Goal: Task Accomplishment & Management: Use online tool/utility

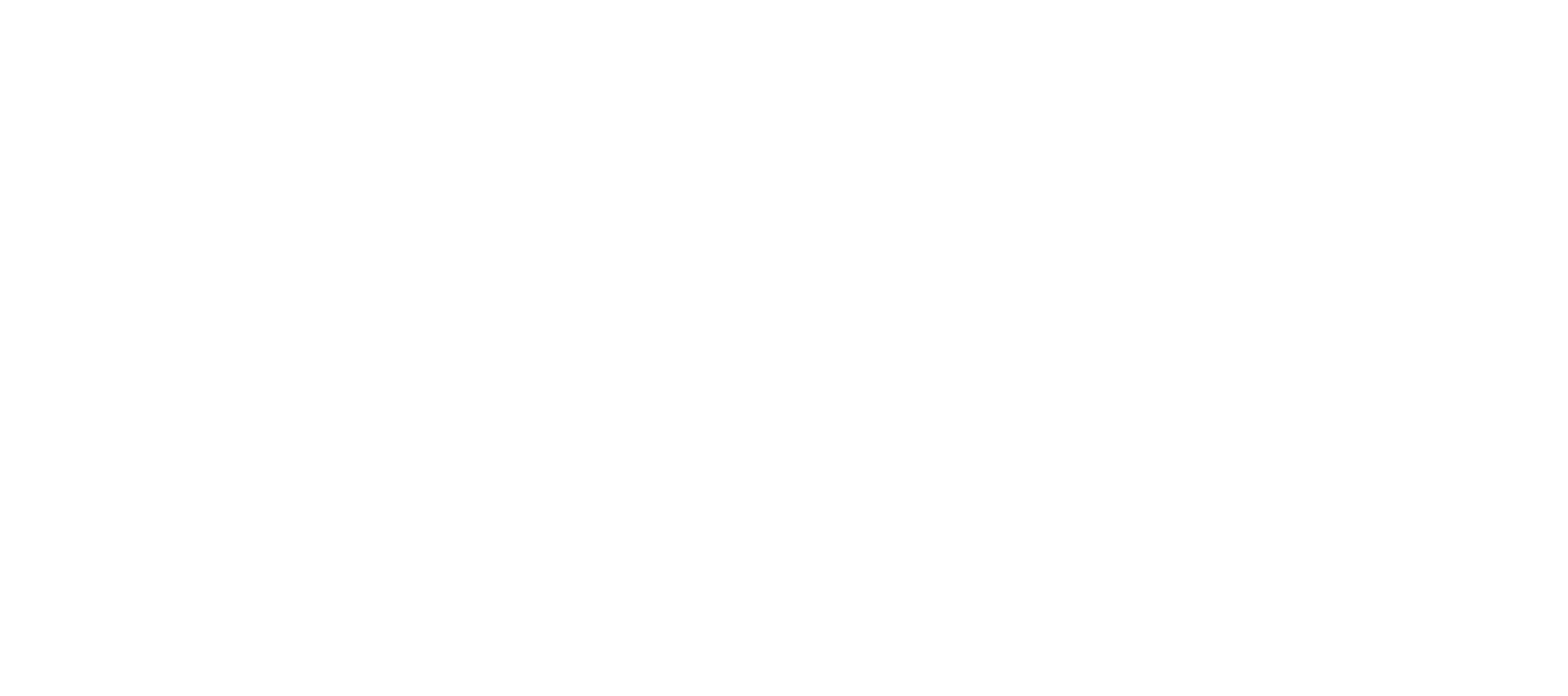
drag, startPoint x: 0, startPoint y: 0, endPoint x: 358, endPoint y: 161, distance: 392.5
click at [358, 8] on html at bounding box center [784, 4] width 1568 height 8
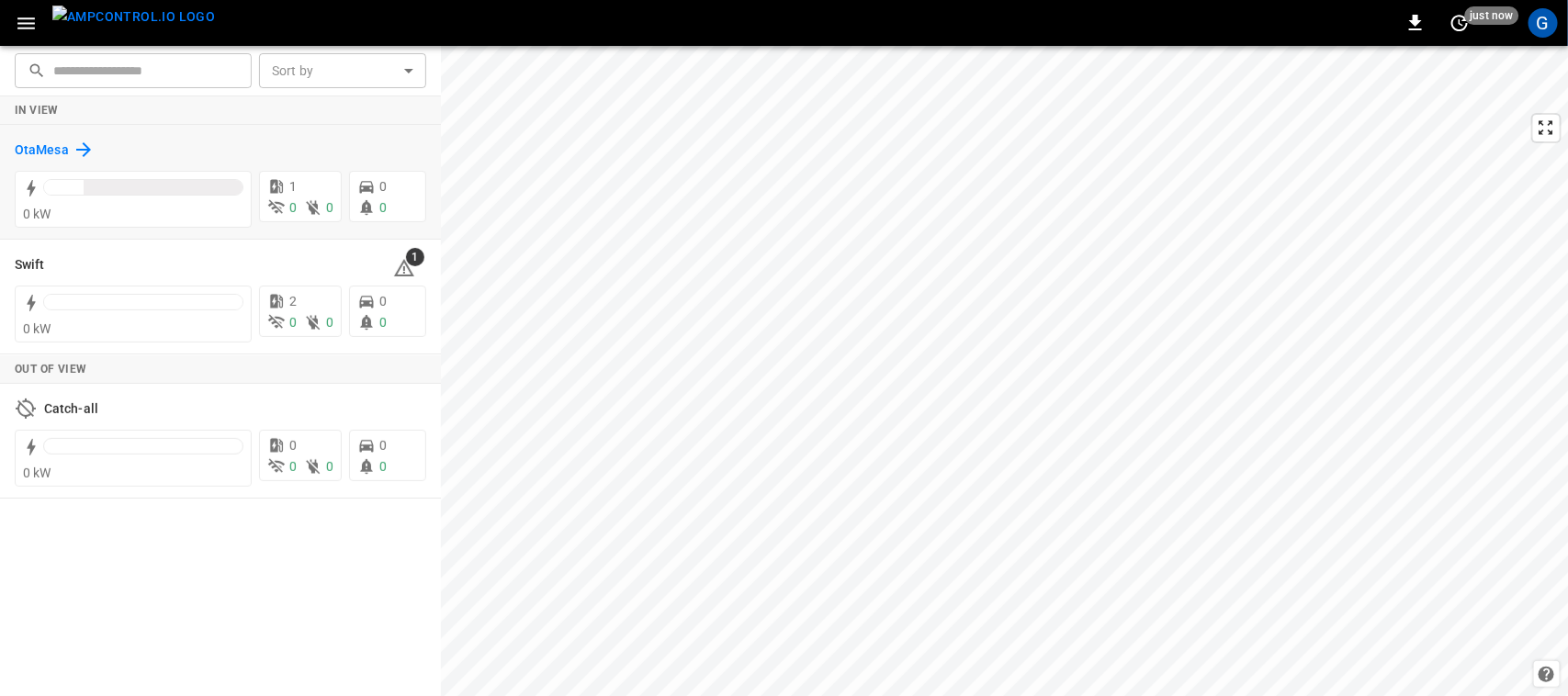
click at [37, 150] on h6 "OtaMesa" at bounding box center [41, 151] width 54 height 20
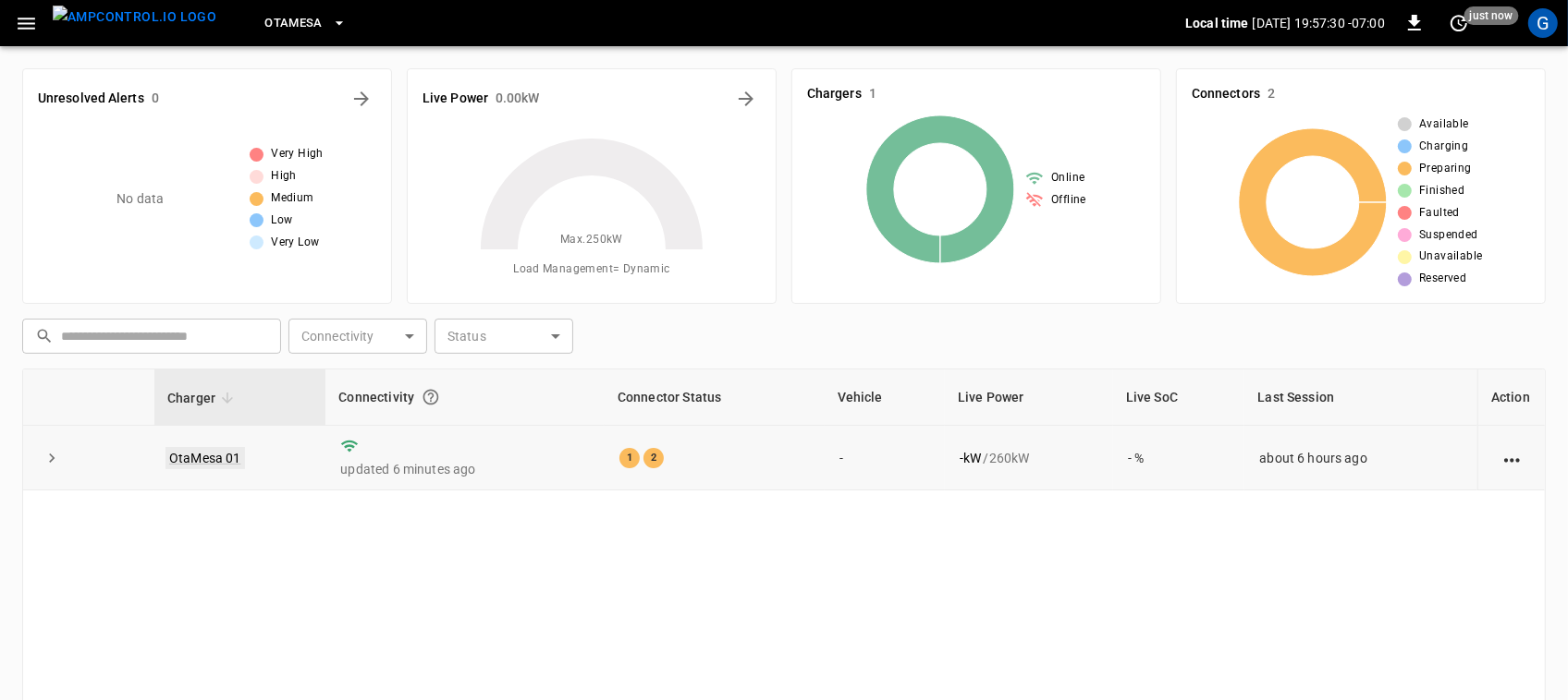
click at [231, 458] on link "OtaMesa 01" at bounding box center [205, 458] width 80 height 22
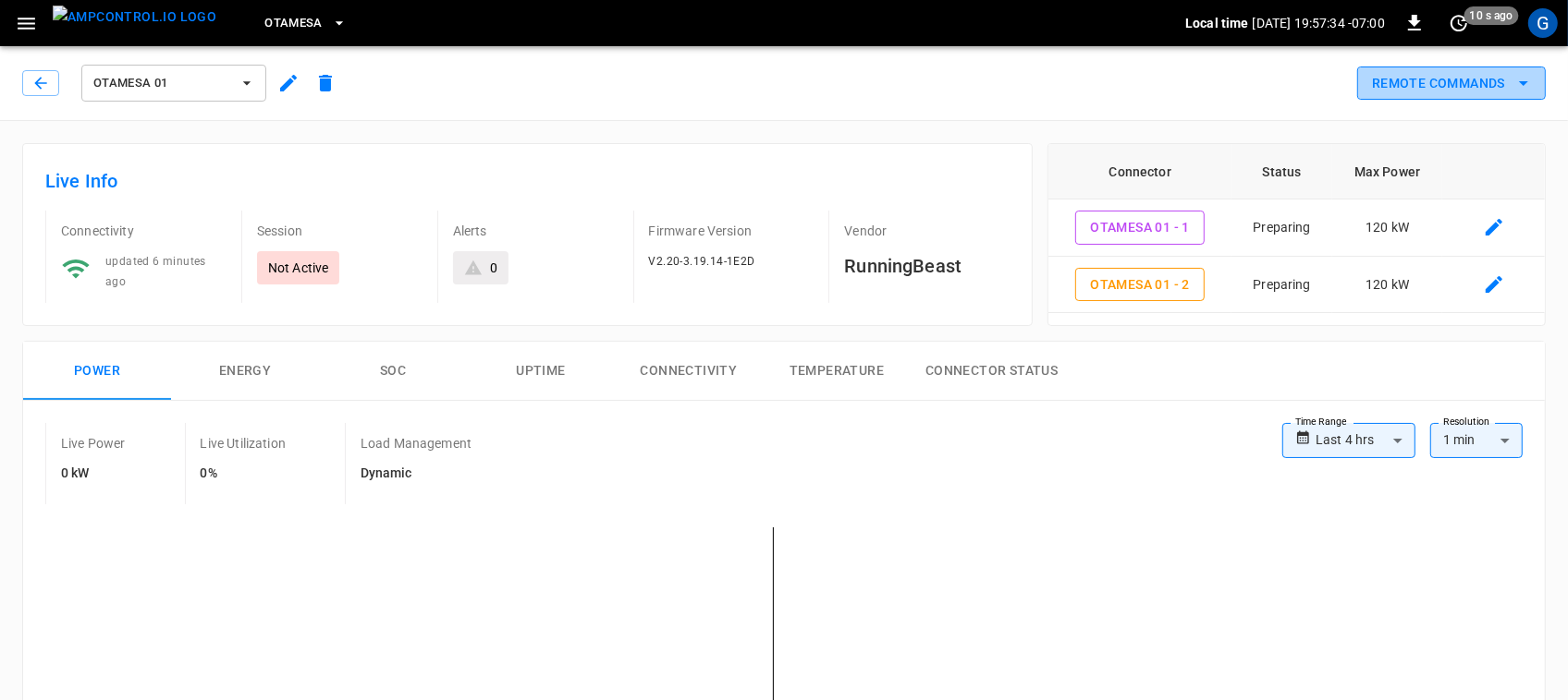
click at [1394, 97] on button "Remote Commands" at bounding box center [1451, 83] width 188 height 34
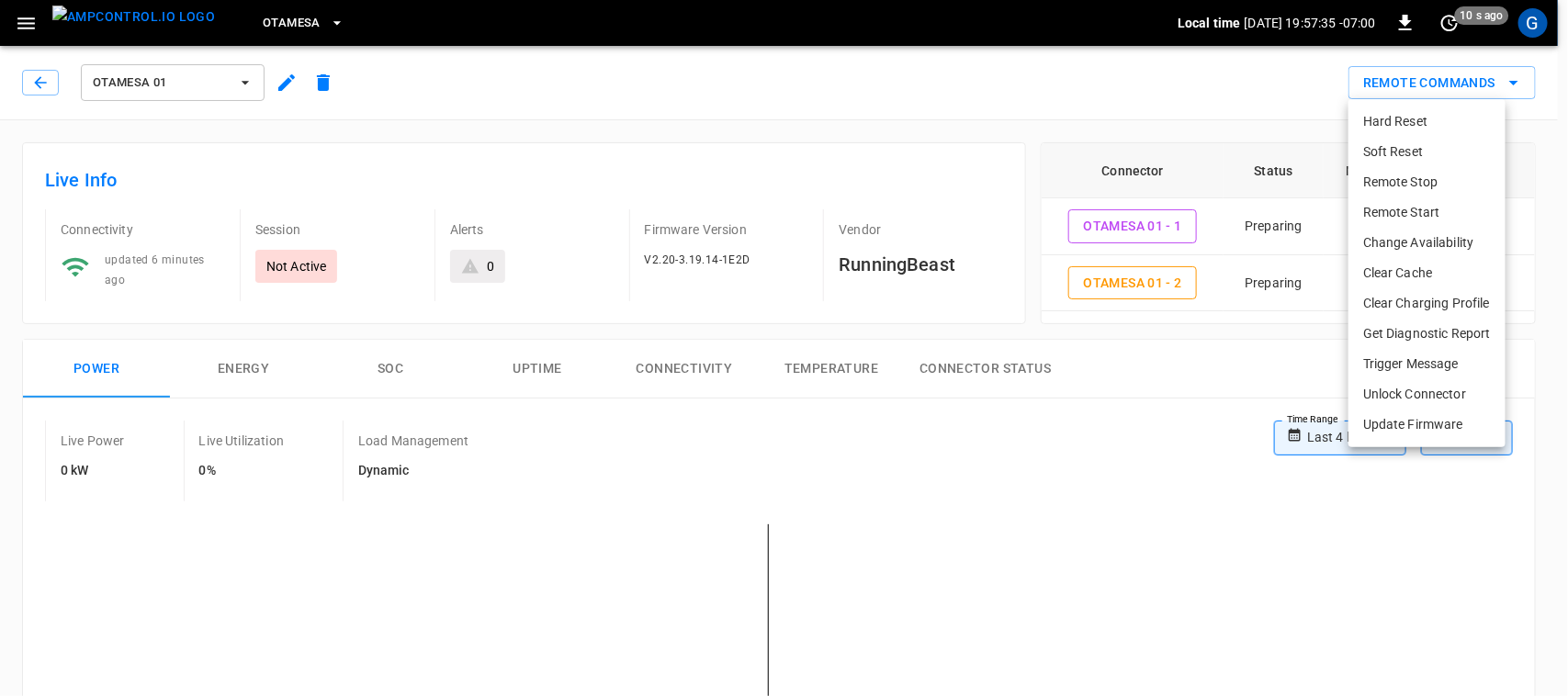
click at [1394, 209] on li "Remote Start" at bounding box center [1426, 212] width 157 height 30
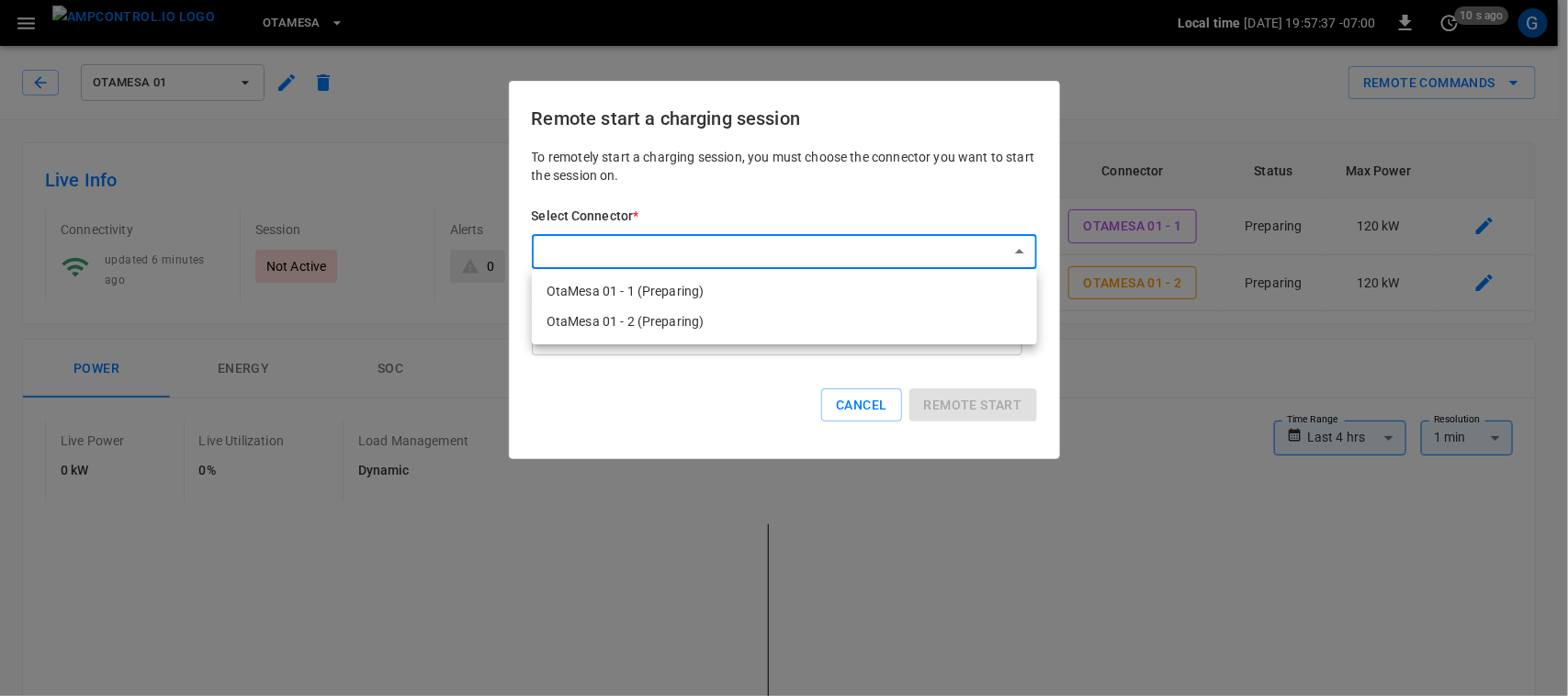
click at [675, 305] on li "OtaMesa 01 - 1 (Preparing)" at bounding box center [784, 291] width 505 height 30
type input "**********"
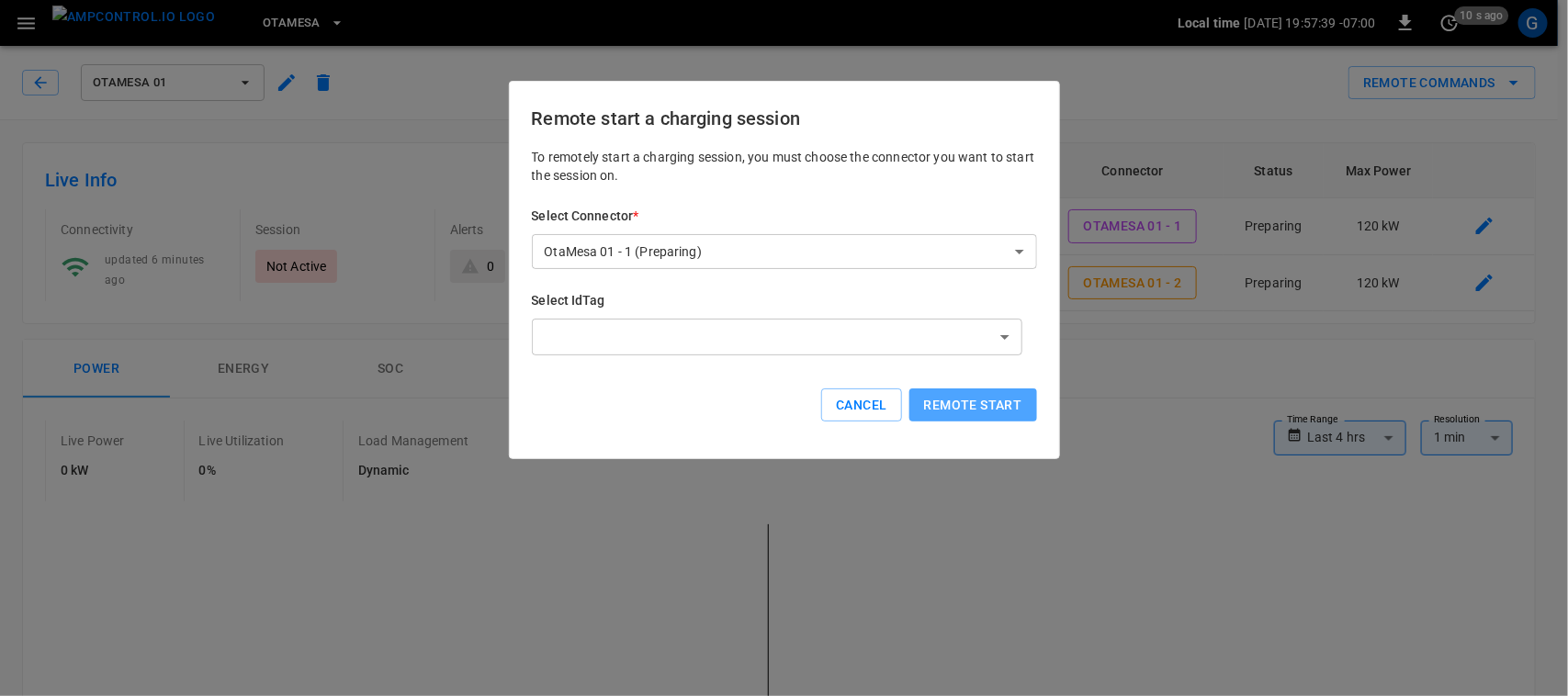
click at [977, 398] on button "Remote start" at bounding box center [973, 405] width 127 height 34
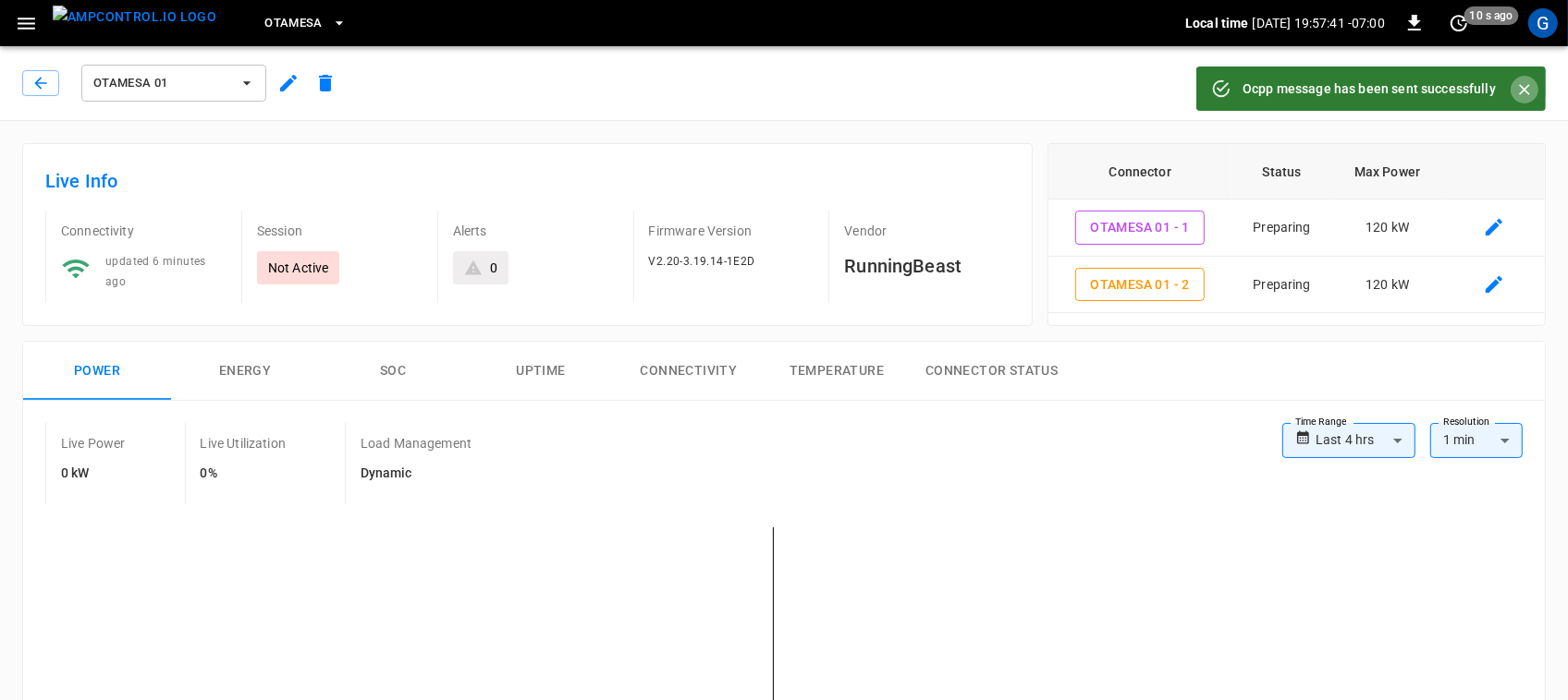
click at [1521, 82] on icon "Close" at bounding box center [1524, 89] width 18 height 18
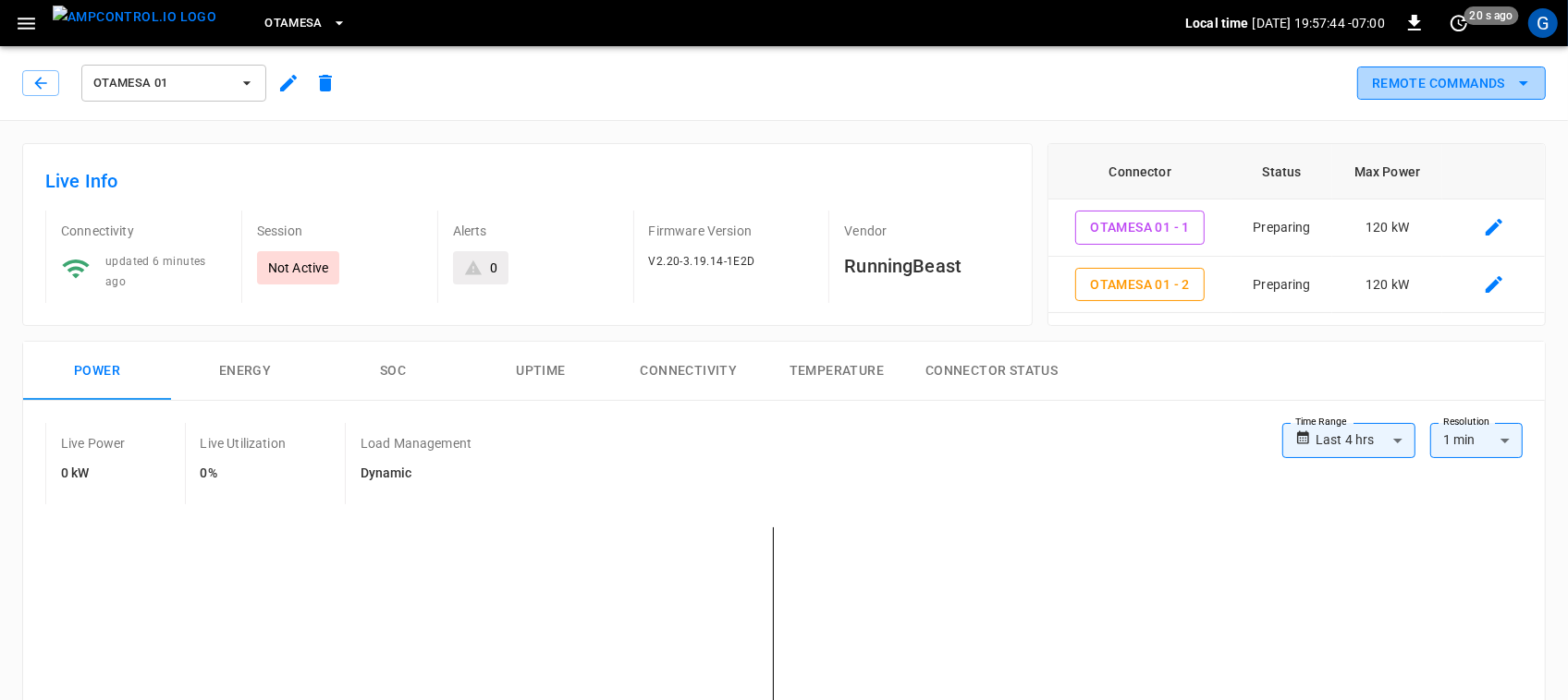
click at [1406, 85] on button "Remote Commands" at bounding box center [1451, 83] width 188 height 34
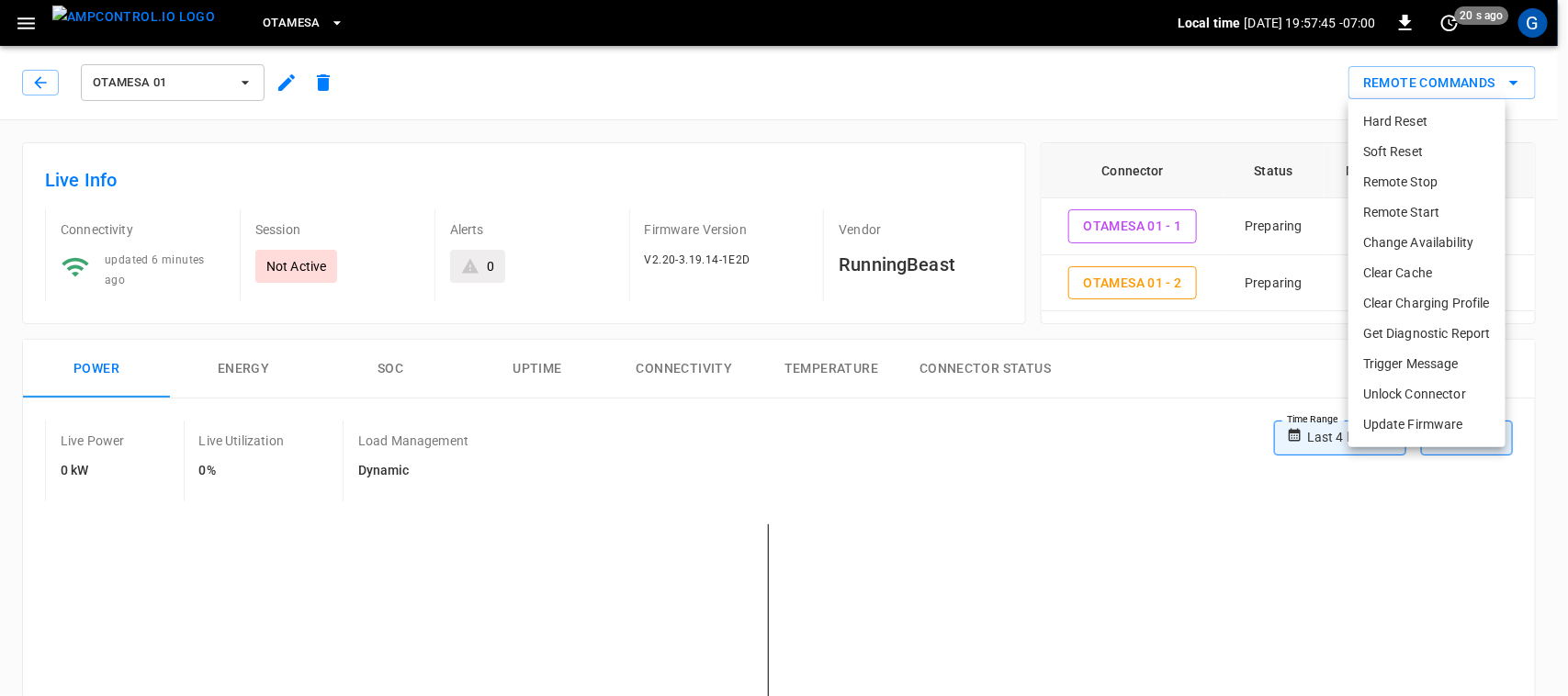
click at [1405, 208] on li "Remote Start" at bounding box center [1426, 212] width 157 height 30
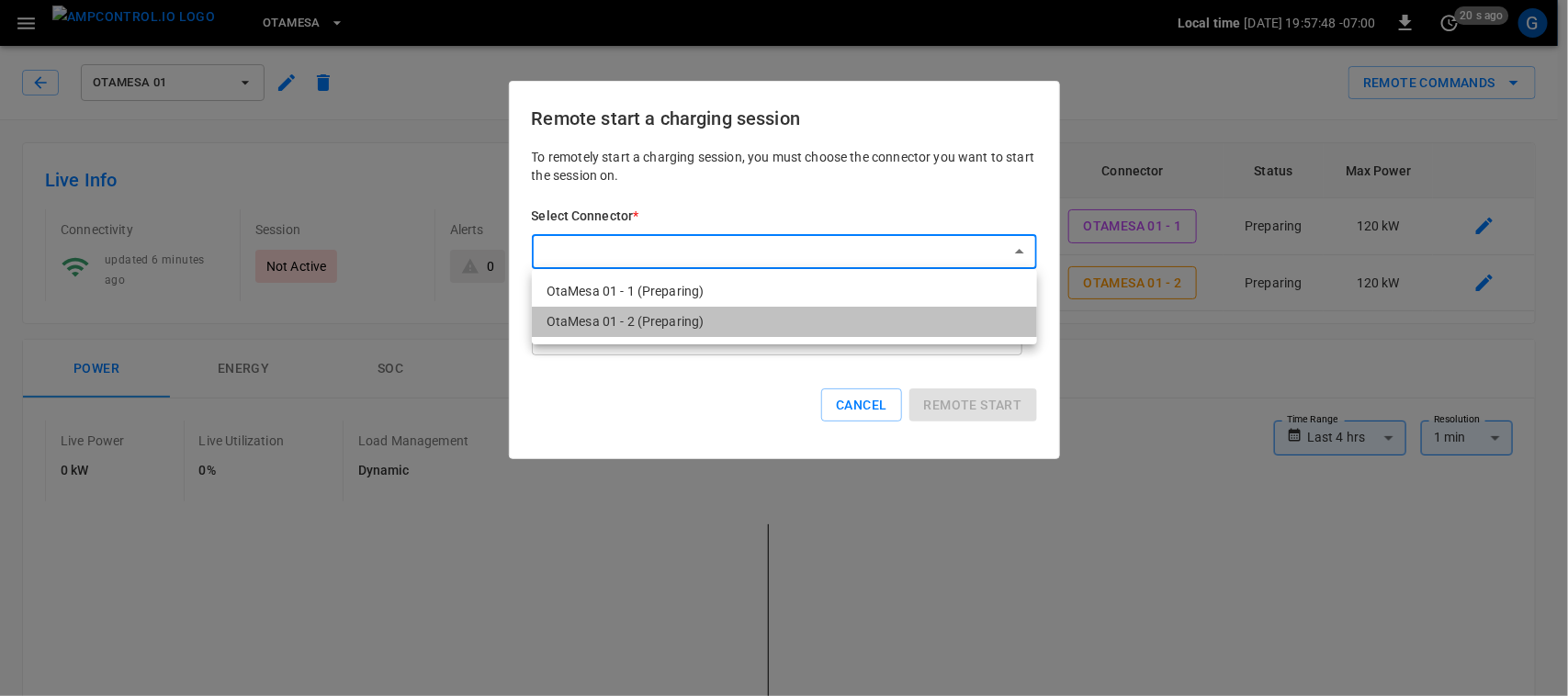
click at [673, 317] on li "OtaMesa 01 - 2 (Preparing)" at bounding box center [784, 321] width 505 height 30
type input "**********"
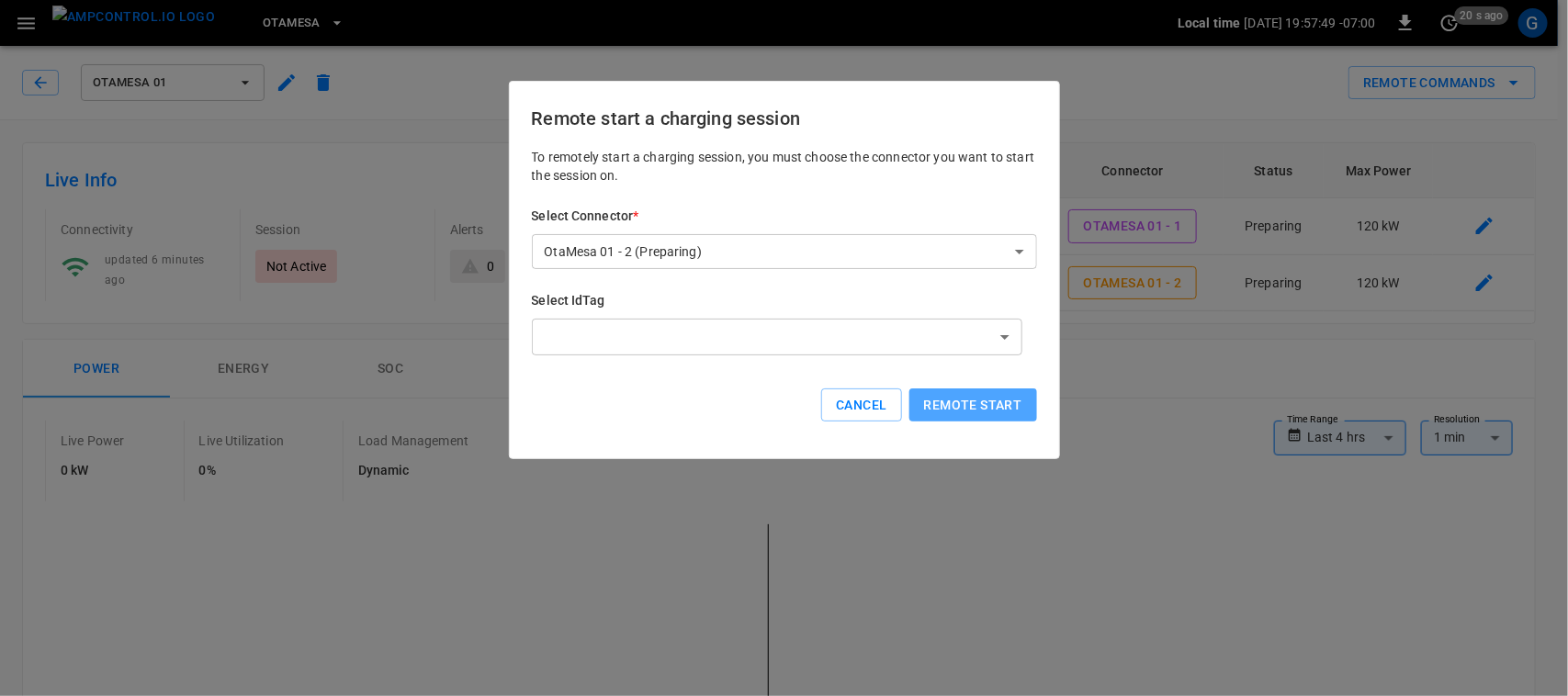
click at [1021, 405] on button "Remote start" at bounding box center [973, 405] width 127 height 34
